Goal: Ask a question

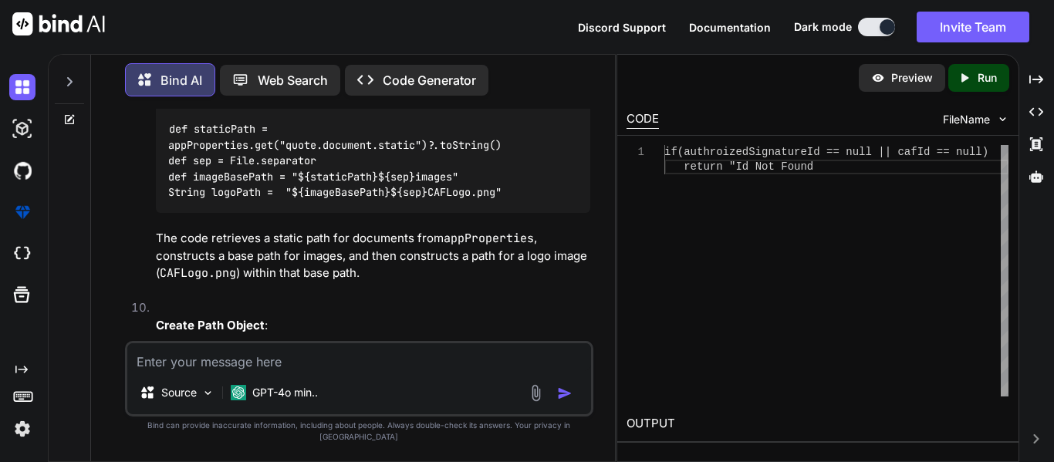
scroll to position [3577, 0]
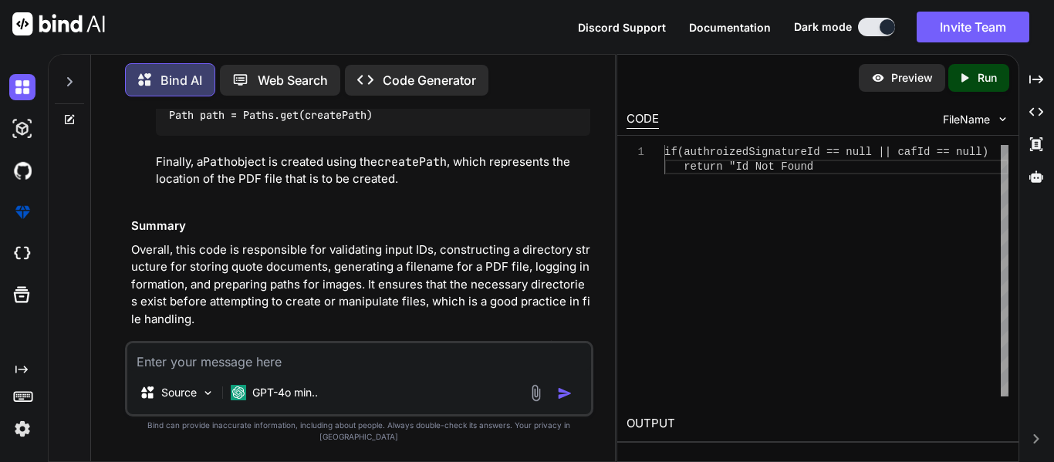
click at [226, 371] on textarea at bounding box center [359, 357] width 464 height 28
paste textarea "ByteArrayOutputStream out = new ByteArrayOutputStream(); PdfWriter writer = Pdf…"
type textarea "ByteArrayOutputStream out = new ByteArrayOutputStream(); PdfWriter writer = Pdf…"
type textarea "x"
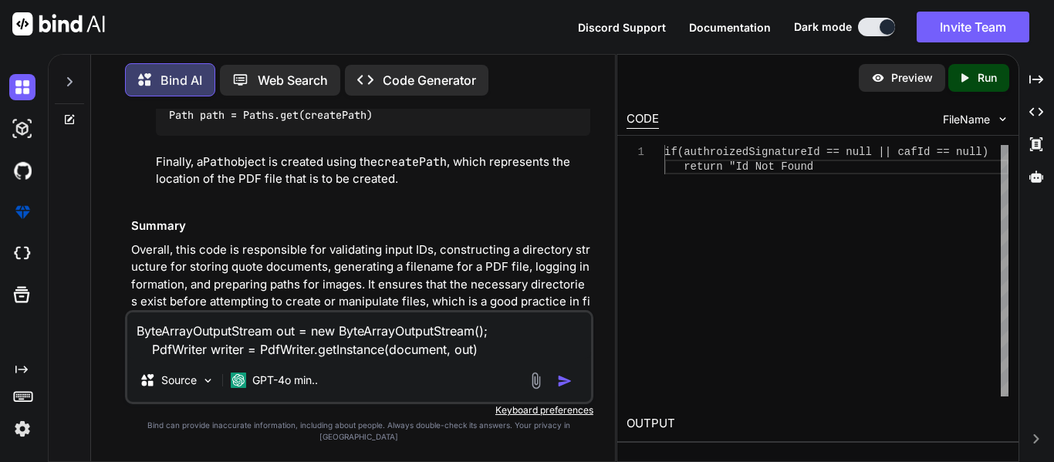
type textarea "ByteArrayOutputStream out = new ByteArrayOutputStream(); PdfWriter writer = Pdf…"
type textarea "x"
type textarea "ByteArrayOutputStream out = new ByteArrayOutputStream(); PdfWriter writer = Pdf…"
type textarea "x"
type textarea "ByteArrayOutputStream out = new ByteArrayOutputStream(); PdfWriter writer = Pdf…"
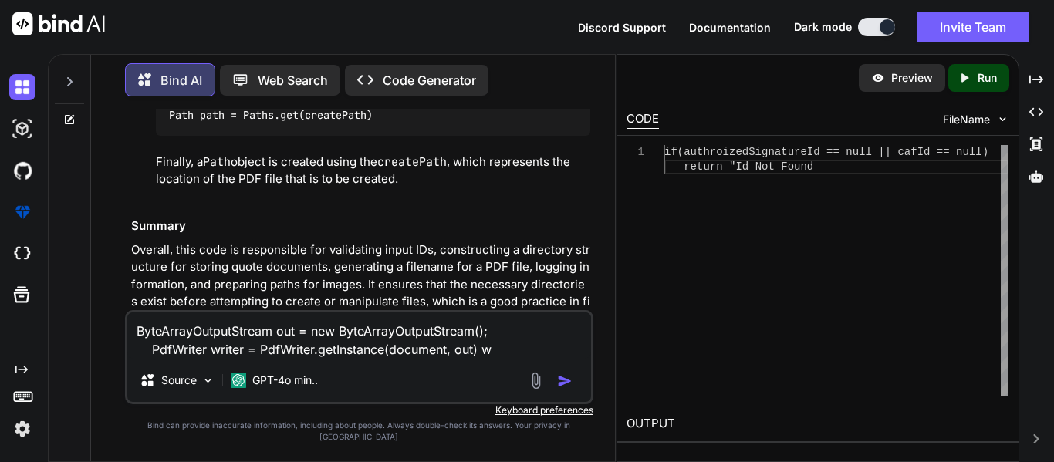
type textarea "x"
type textarea "ByteArrayOutputStream out = new ByteArrayOutputStream(); PdfWriter writer = Pdf…"
type textarea "x"
type textarea "ByteArrayOutputStream out = new ByteArrayOutputStream(); PdfWriter writer = Pdf…"
type textarea "x"
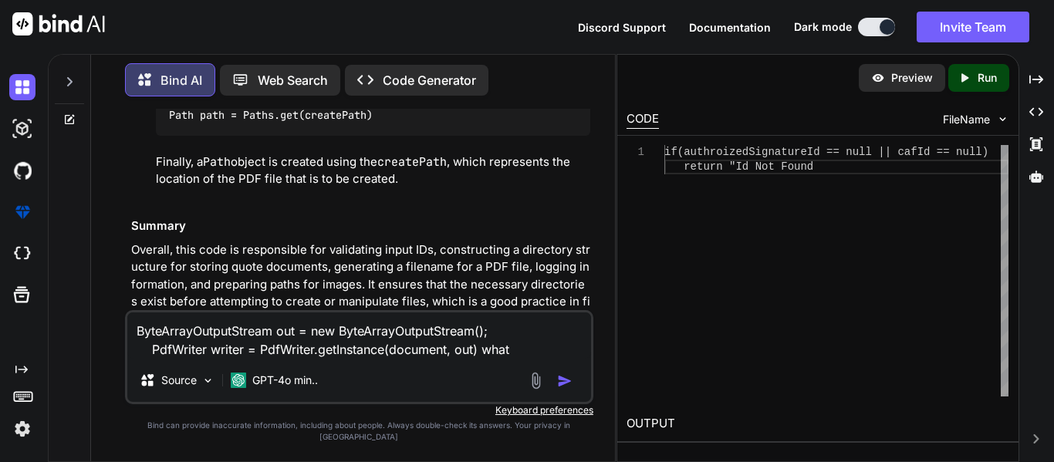
type textarea "ByteArrayOutputStream out = new ByteArrayOutputStream(); PdfWriter writer = Pdf…"
type textarea "x"
type textarea "ByteArrayOutputStream out = new ByteArrayOutputStream(); PdfWriter writer = Pdf…"
type textarea "x"
type textarea "ByteArrayOutputStream out = new ByteArrayOutputStream(); PdfWriter writer = Pdf…"
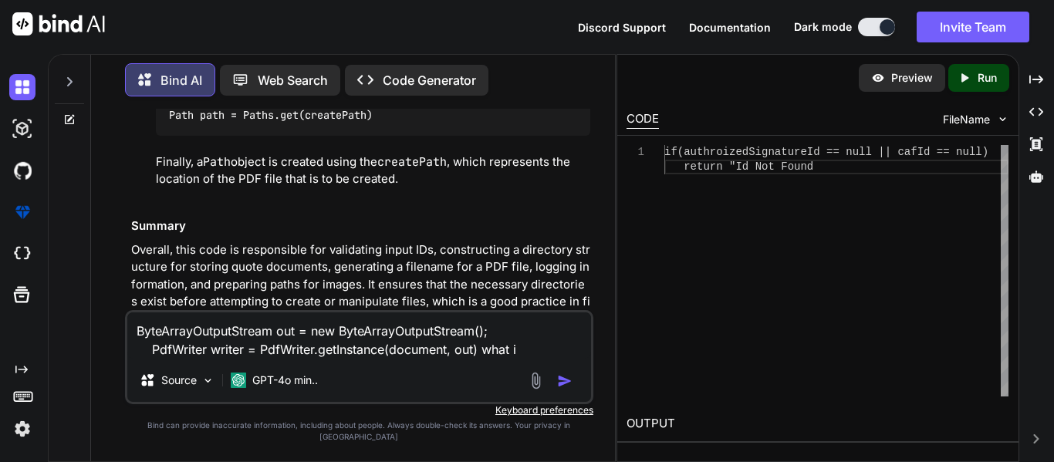
type textarea "x"
type textarea "ByteArrayOutputStream out = new ByteArrayOutputStream(); PdfWriter writer = Pdf…"
type textarea "x"
type textarea "ByteArrayOutputStream out = new ByteArrayOutputStream(); PdfWriter writer = Pdf…"
type textarea "x"
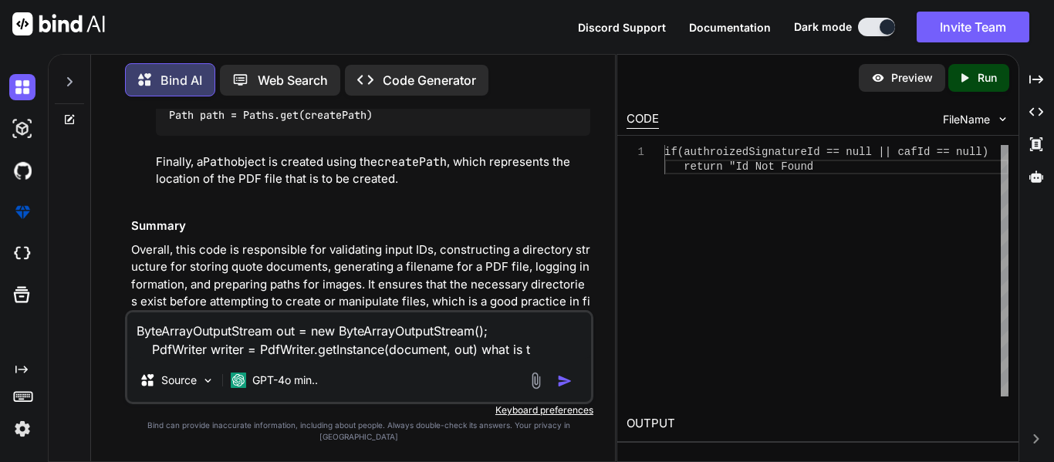
type textarea "ByteArrayOutputStream out = new ByteArrayOutputStream(); PdfWriter writer = Pdf…"
type textarea "x"
type textarea "ByteArrayOutputStream out = new ByteArrayOutputStream(); PdfWriter writer = Pdf…"
type textarea "x"
type textarea "ByteArrayOutputStream out = new ByteArrayOutputStream(); PdfWriter writer = Pdf…"
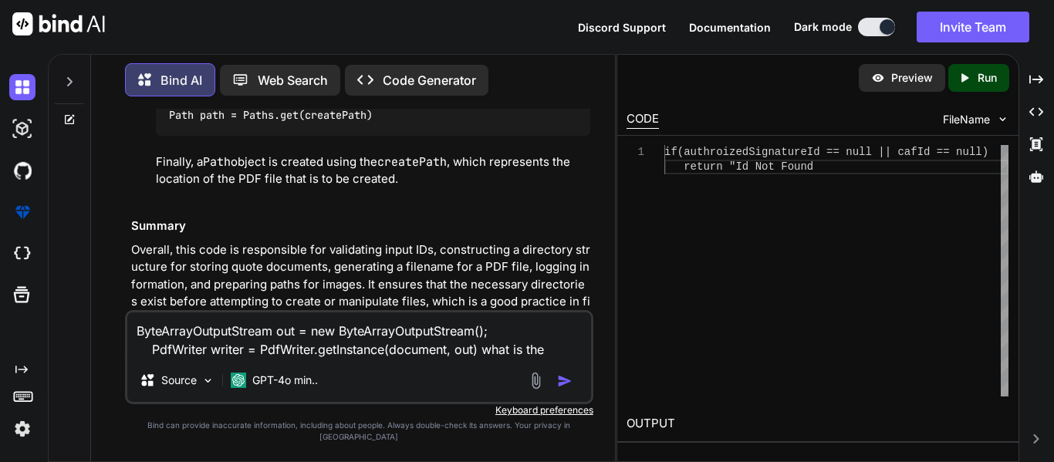
type textarea "x"
type textarea "ByteArrayOutputStream out = new ByteArrayOutputStream(); PdfWriter writer = Pdf…"
type textarea "x"
type textarea "ByteArrayOutputStream out = new ByteArrayOutputStream(); PdfWriter writer = Pdf…"
type textarea "x"
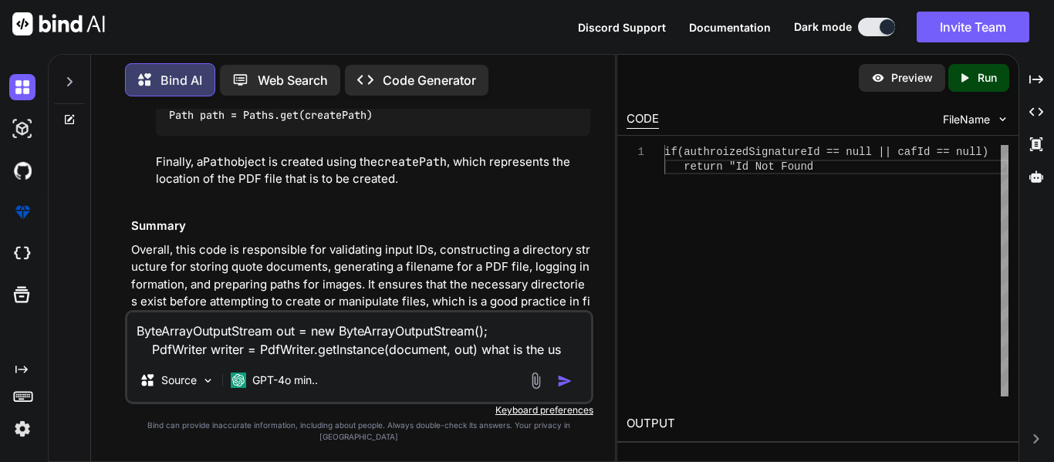
type textarea "ByteArrayOutputStream out = new ByteArrayOutputStream(); PdfWriter writer = Pdf…"
type textarea "x"
type textarea "ByteArrayOutputStream out = new ByteArrayOutputStream(); PdfWriter writer = Pdf…"
type textarea "x"
type textarea "ByteArrayOutputStream out = new ByteArrayOutputStream(); PdfWriter writer = Pdf…"
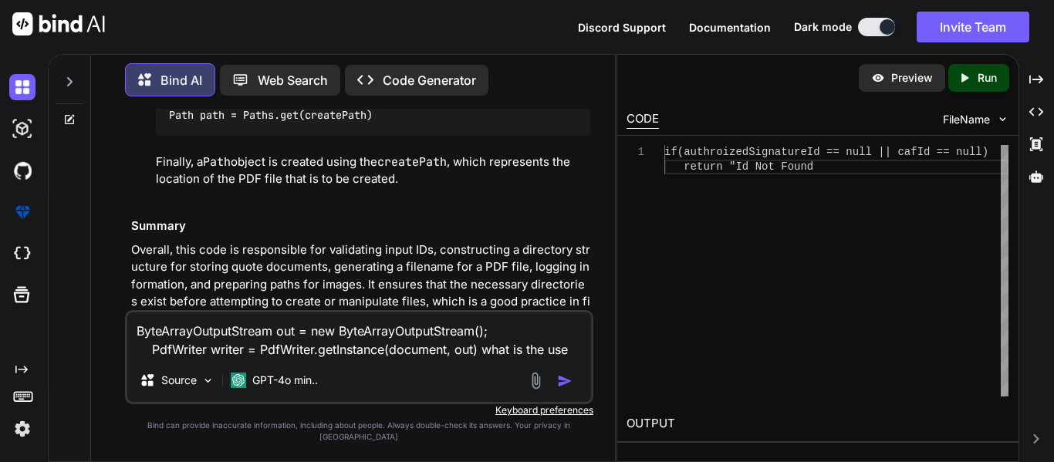
type textarea "x"
type textarea "ByteArrayOutputStream out = new ByteArrayOutputStream(); PdfWriter writer = Pdf…"
type textarea "x"
type textarea "ByteArrayOutputStream out = new ByteArrayOutputStream(); PdfWriter writer = Pdf…"
type textarea "x"
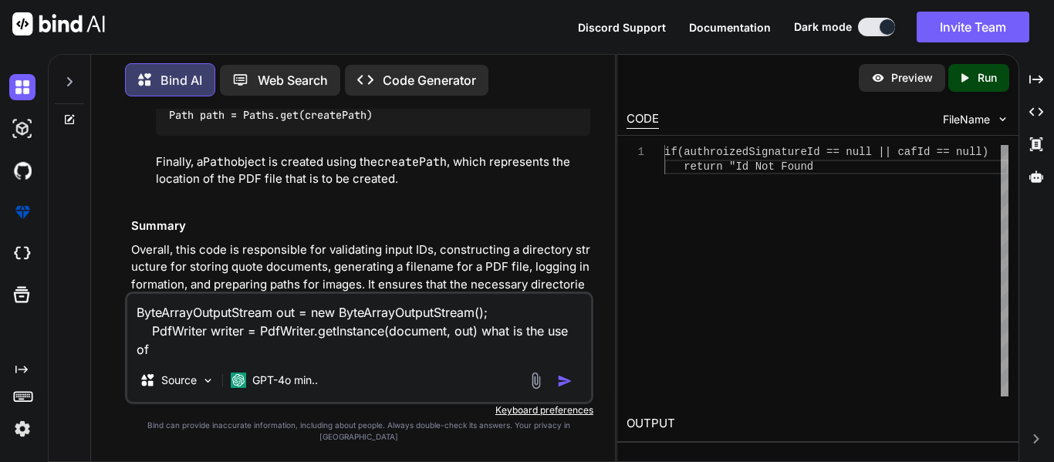
type textarea "ByteArrayOutputStream out = new ByteArrayOutputStream(); PdfWriter writer = Pdf…"
type textarea "x"
type textarea "ByteArrayOutputStream out = new ByteArrayOutputStream(); PdfWriter writer = Pdf…"
type textarea "x"
type textarea "ByteArrayOutputStream out = new ByteArrayOutputStream(); PdfWriter writer = Pdf…"
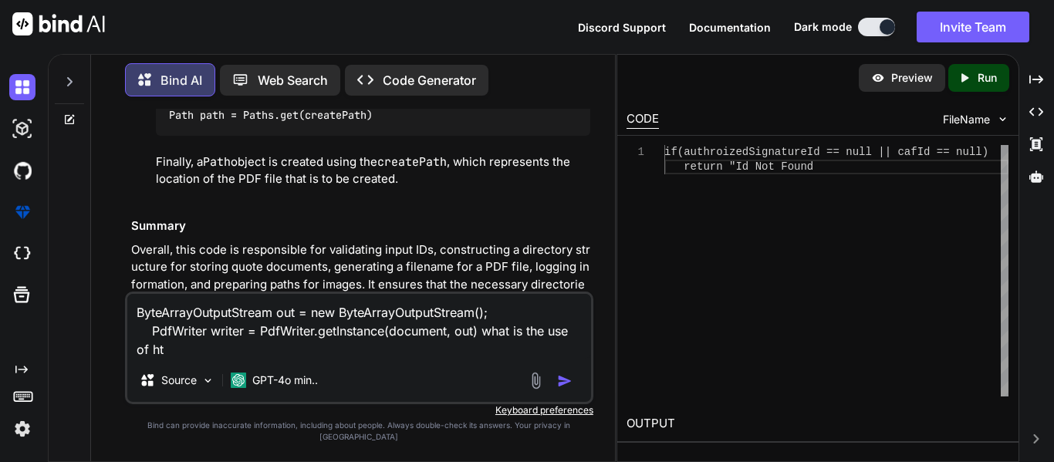
type textarea "x"
type textarea "ByteArrayOutputStream out = new ByteArrayOutputStream(); PdfWriter writer = Pdf…"
type textarea "x"
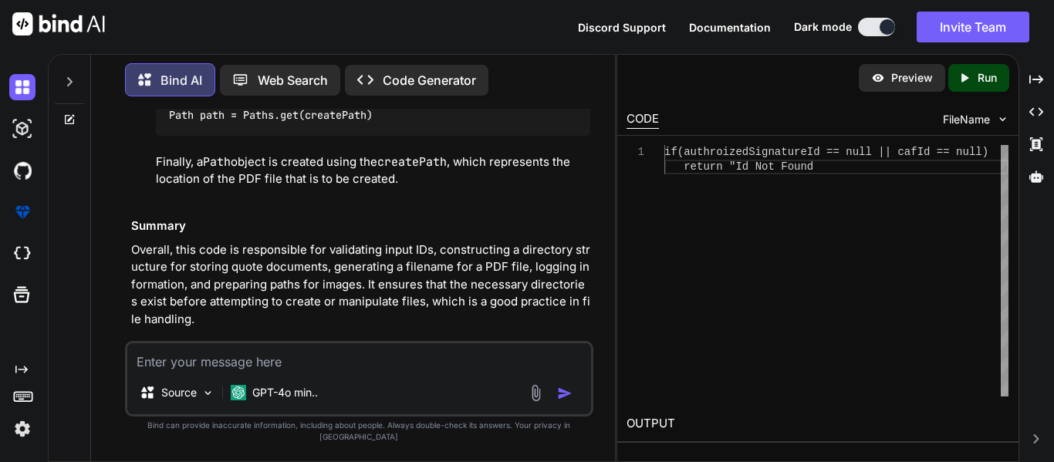
scroll to position [3757, 0]
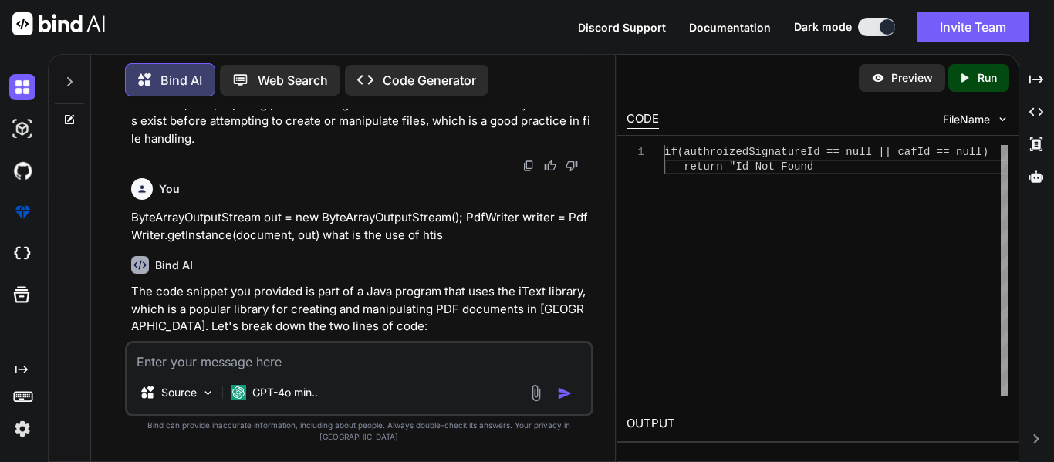
type textarea "x"
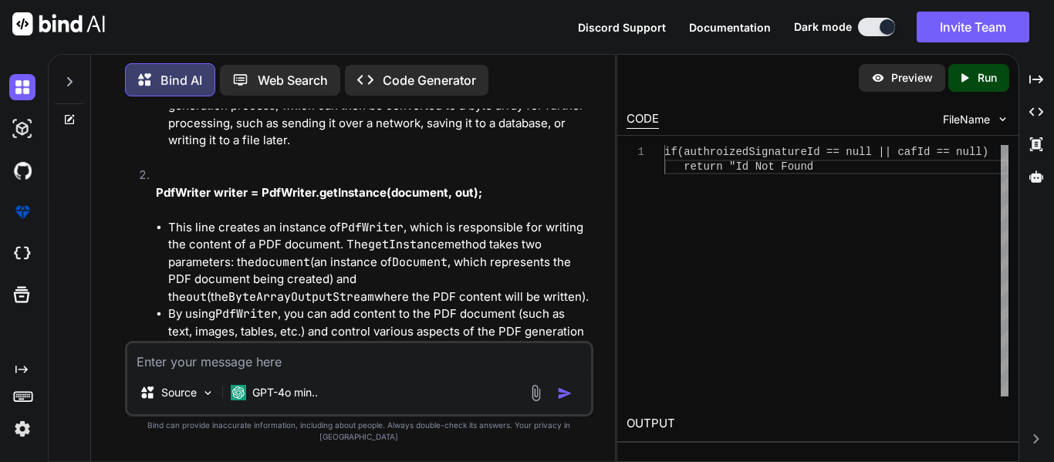
scroll to position [4139, 0]
